Goal: Find specific page/section: Find specific page/section

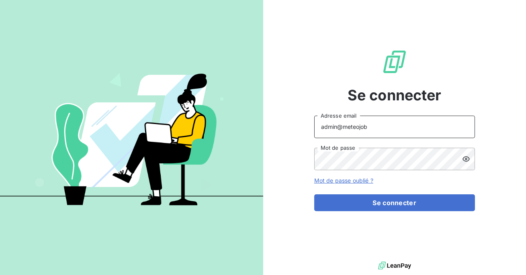
click at [385, 131] on input "admin@meteojob" at bounding box center [394, 127] width 161 height 23
type input "admin@perin"
click at [314, 194] on button "Se connecter" at bounding box center [394, 202] width 161 height 17
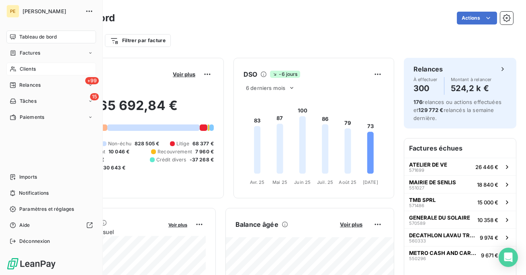
click at [15, 70] on icon at bounding box center [13, 69] width 7 height 6
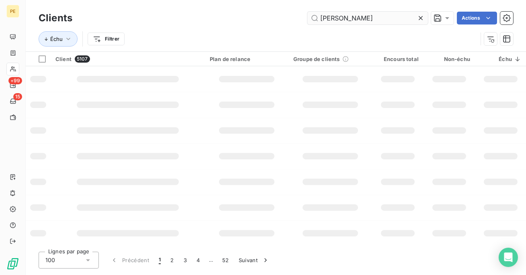
type input "[PERSON_NAME]"
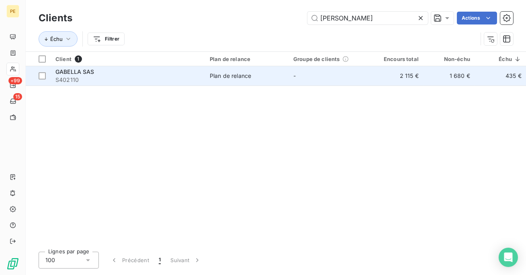
click at [154, 80] on span "S402110" at bounding box center [127, 80] width 145 height 8
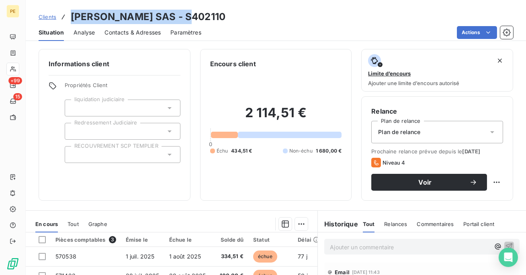
drag, startPoint x: 189, startPoint y: 17, endPoint x: 74, endPoint y: 17, distance: 115.3
click at [74, 17] on div "Clients [PERSON_NAME] SAS - S402110" at bounding box center [276, 17] width 500 height 14
copy h3 "[PERSON_NAME] SAS - S402110"
